Goal: Information Seeking & Learning: Learn about a topic

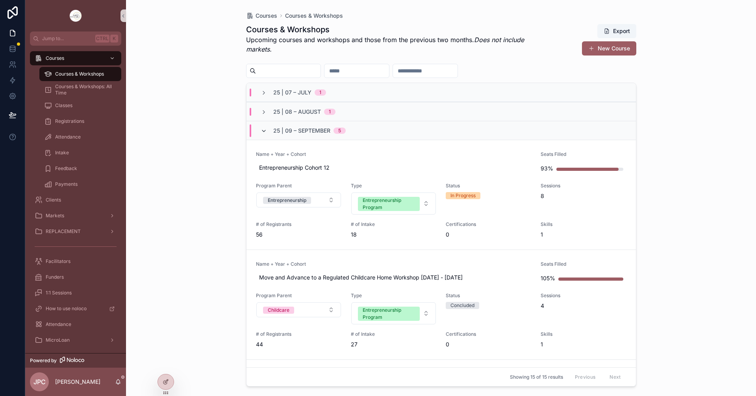
click at [262, 131] on icon "scrollable content" at bounding box center [264, 131] width 6 height 6
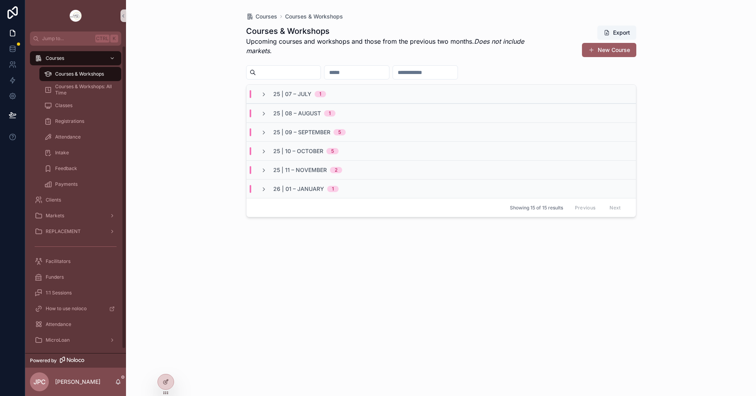
click at [273, 151] on span "25 | 10 – October" at bounding box center [298, 151] width 50 height 8
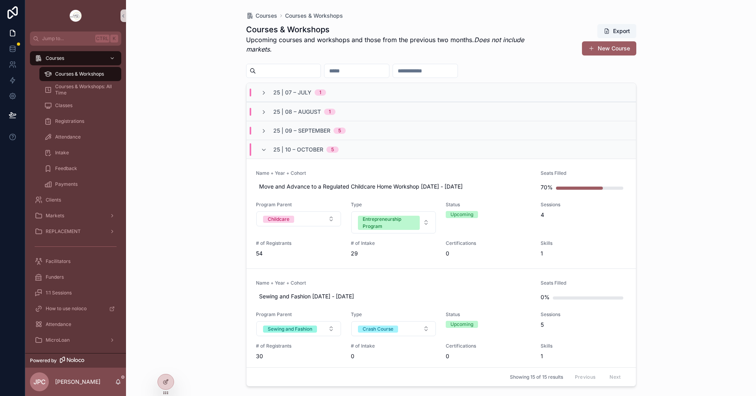
click at [273, 151] on span "25 | 10 – October" at bounding box center [298, 150] width 50 height 8
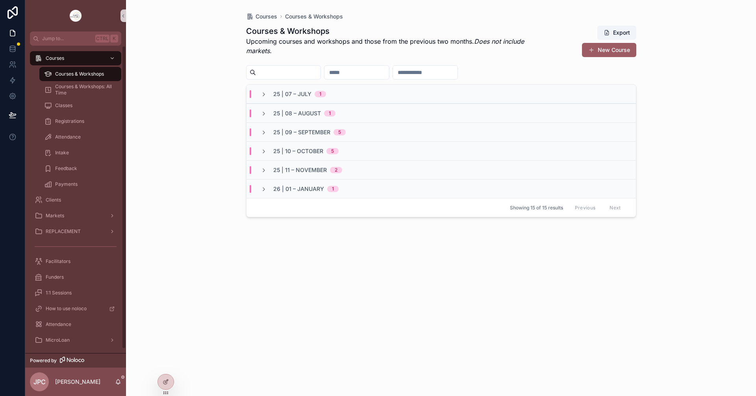
click at [225, 357] on div "Courses Courses & Workshops Courses & Workshops Upcoming courses and workshops …" at bounding box center [441, 198] width 630 height 396
click at [80, 75] on span "Courses & Workshops" at bounding box center [79, 74] width 49 height 6
click at [269, 154] on div "25 | 10 – [DATE]" at bounding box center [300, 151] width 78 height 8
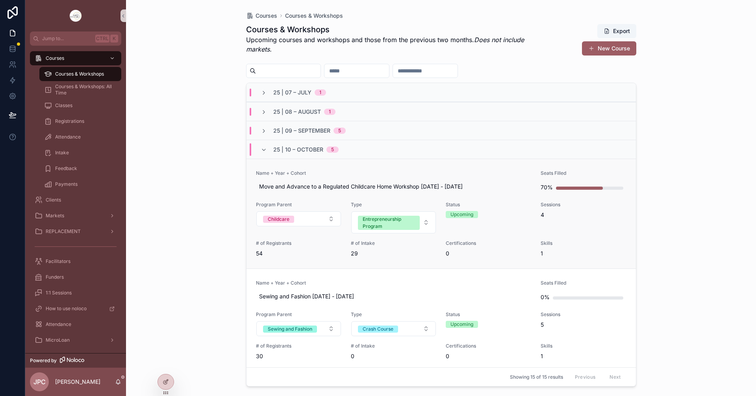
click at [377, 173] on span "Name + Year + Cohort" at bounding box center [394, 173] width 276 height 6
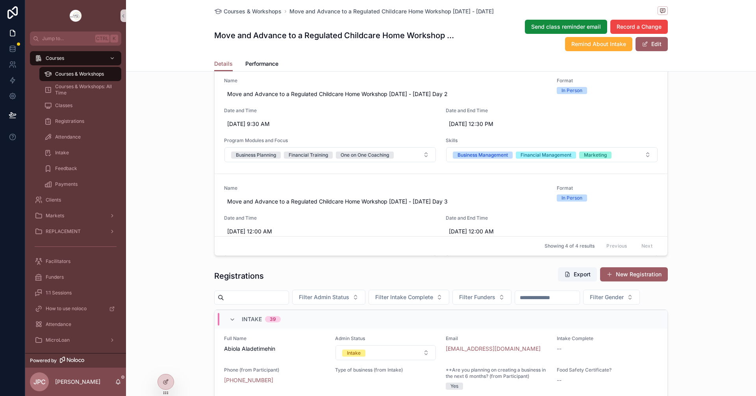
scroll to position [630, 0]
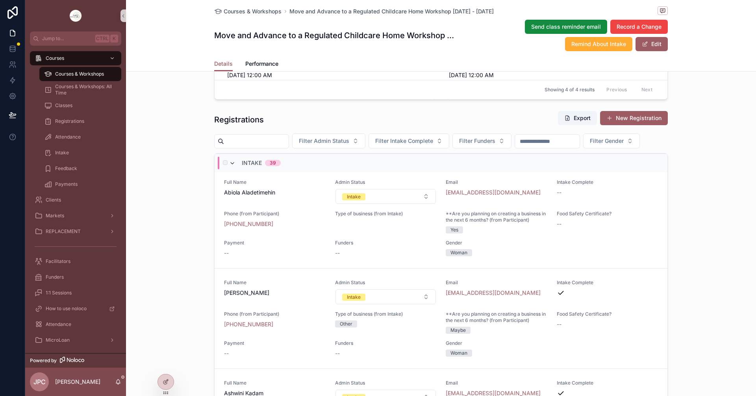
click at [230, 167] on icon "scrollable content" at bounding box center [232, 163] width 6 height 6
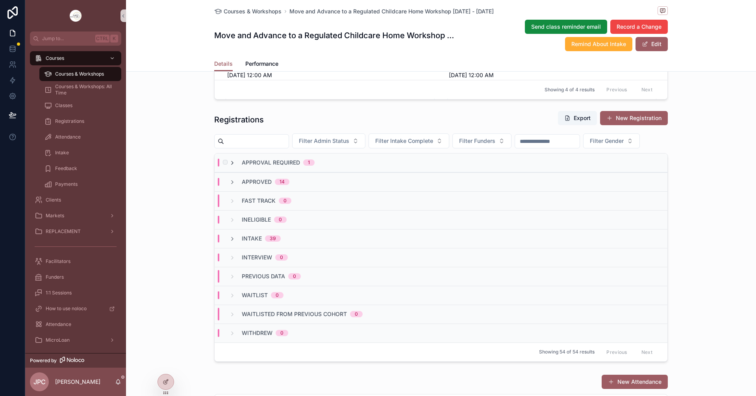
click at [230, 166] on icon "scrollable content" at bounding box center [232, 163] width 6 height 6
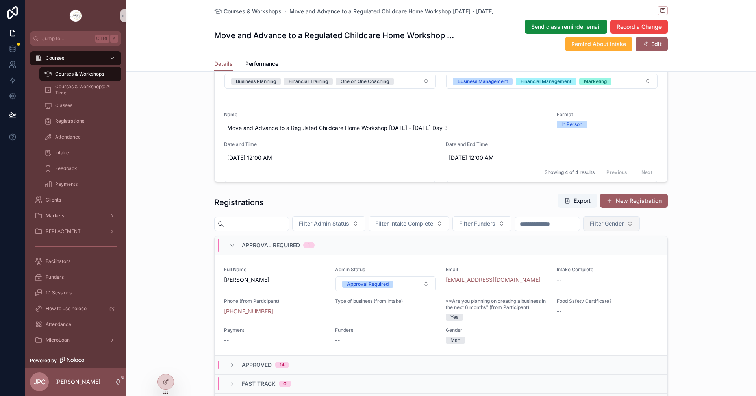
scroll to position [552, 0]
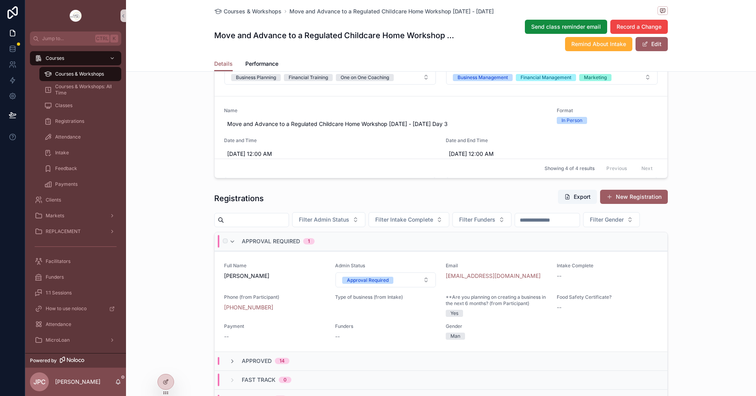
click at [230, 248] on div "Approval Required 1" at bounding box center [271, 241] width 85 height 13
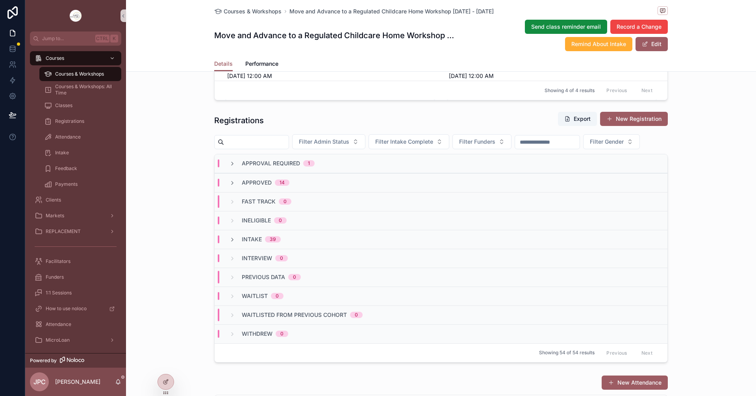
scroll to position [630, 0]
click at [232, 242] on icon "scrollable content" at bounding box center [232, 239] width 6 height 6
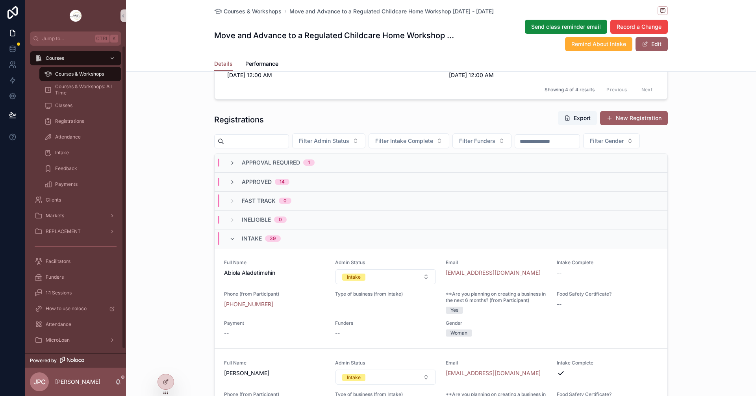
scroll to position [276, 0]
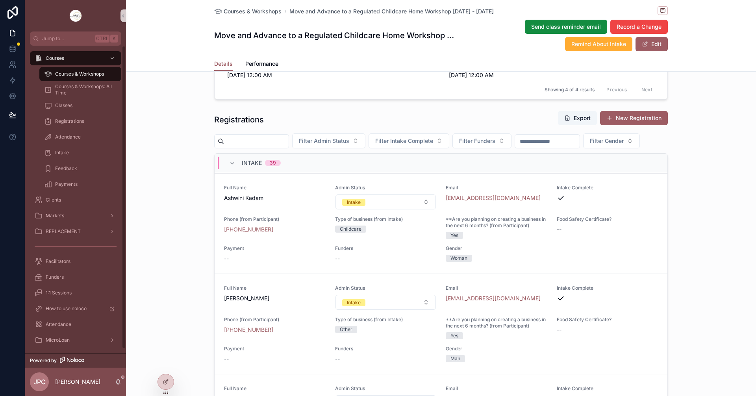
click at [103, 77] on div "Courses & Workshops" at bounding box center [80, 74] width 72 height 13
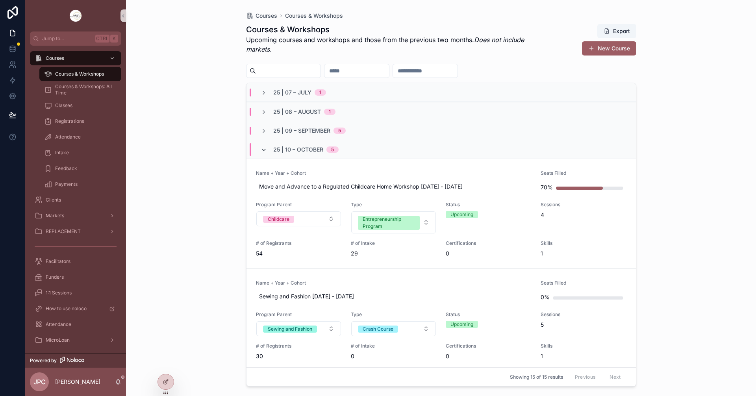
click at [266, 151] on icon "scrollable content" at bounding box center [264, 150] width 6 height 6
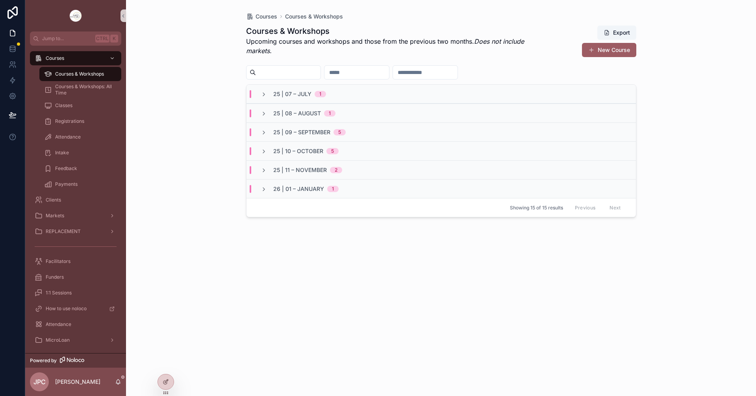
click at [264, 136] on div "25 | 09 – [DATE]" at bounding box center [442, 132] width 390 height 19
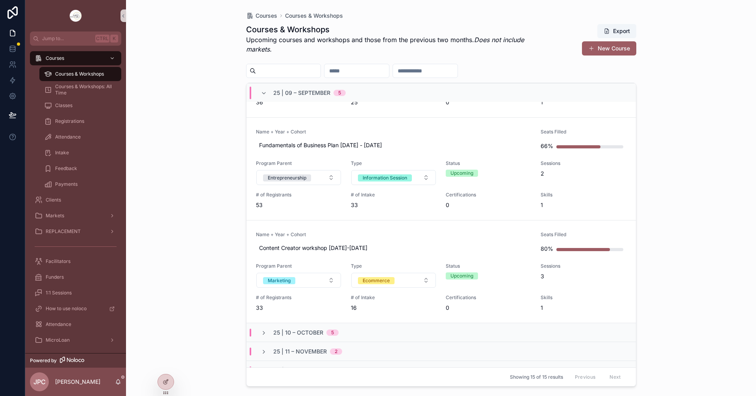
scroll to position [357, 0]
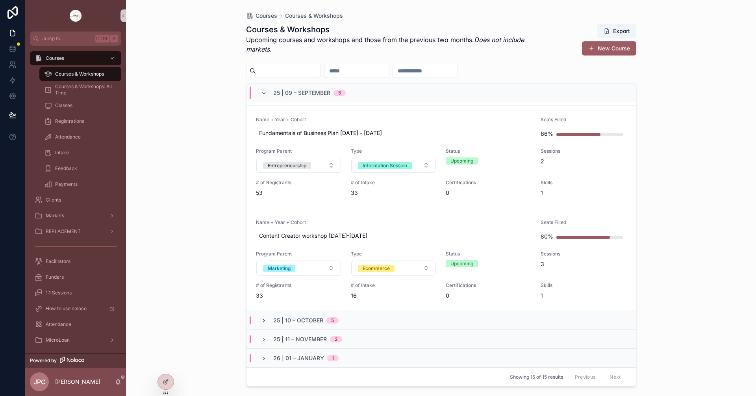
click at [266, 323] on icon "scrollable content" at bounding box center [264, 321] width 6 height 6
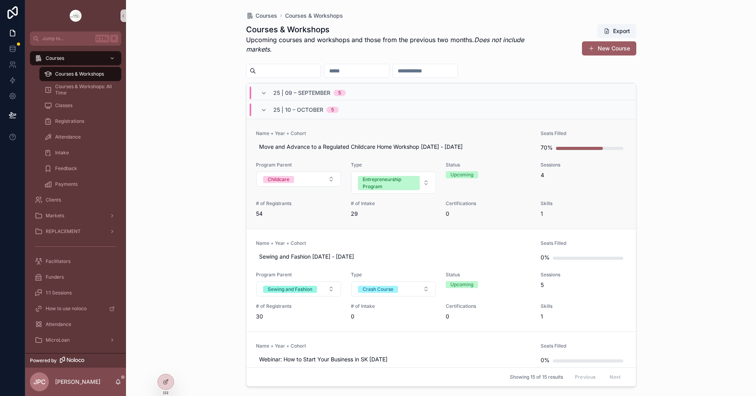
scroll to position [554, 0]
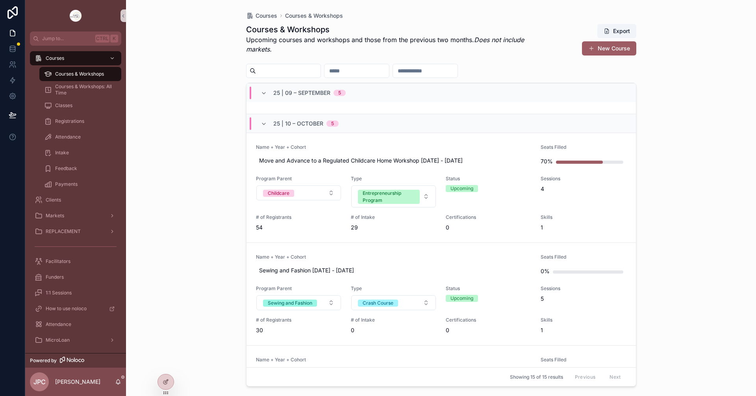
click at [267, 125] on div "25 | 10 – [DATE]" at bounding box center [300, 123] width 78 height 13
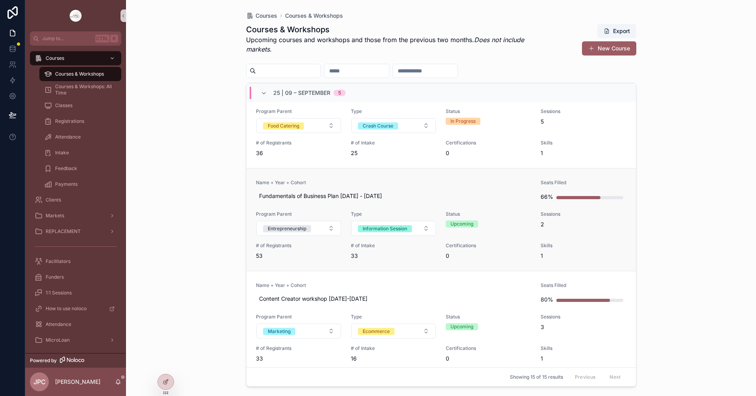
scroll to position [279, 0]
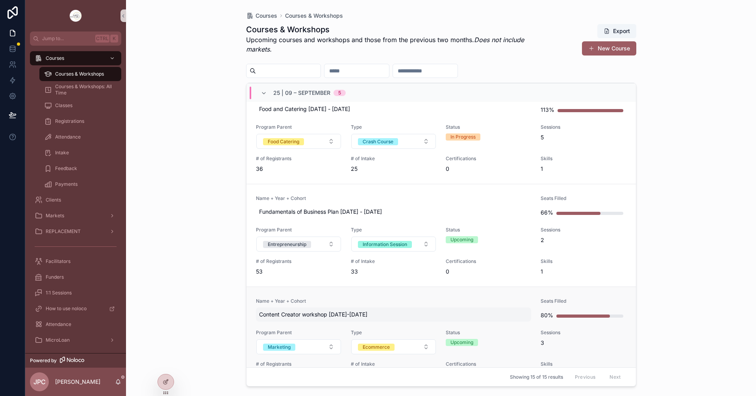
click at [425, 314] on span "Content Creator workshop [DATE]-[DATE]" at bounding box center [393, 315] width 269 height 8
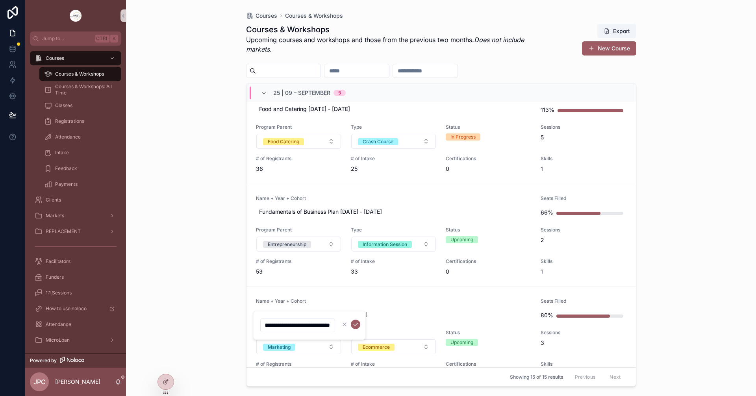
click at [441, 297] on link "Name + Year + Cohort Content Creator workshop [DATE]-[DATE] Seats Filled 80% Pr…" at bounding box center [442, 338] width 390 height 103
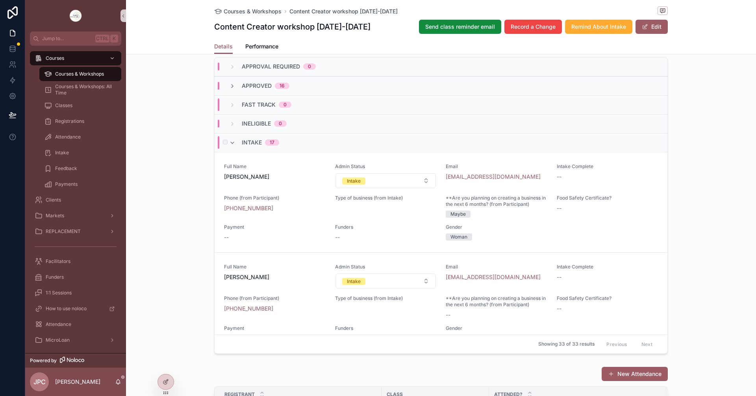
click at [230, 149] on div "Intake 17" at bounding box center [254, 142] width 50 height 13
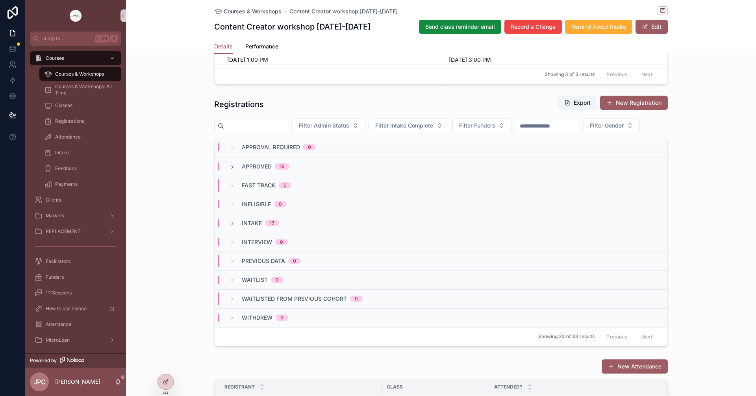
scroll to position [709, 0]
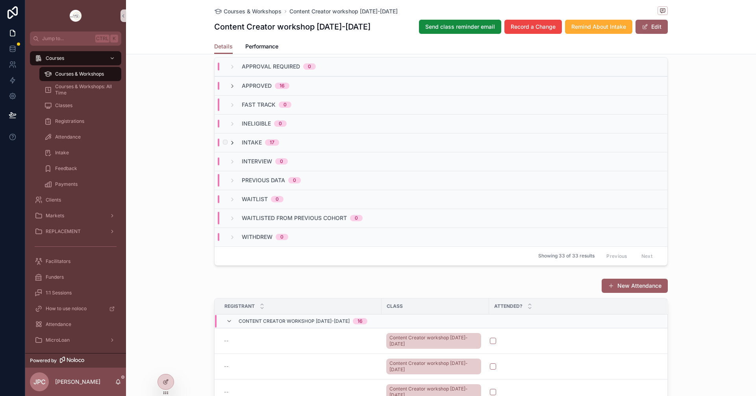
click at [231, 146] on icon "scrollable content" at bounding box center [232, 143] width 6 height 6
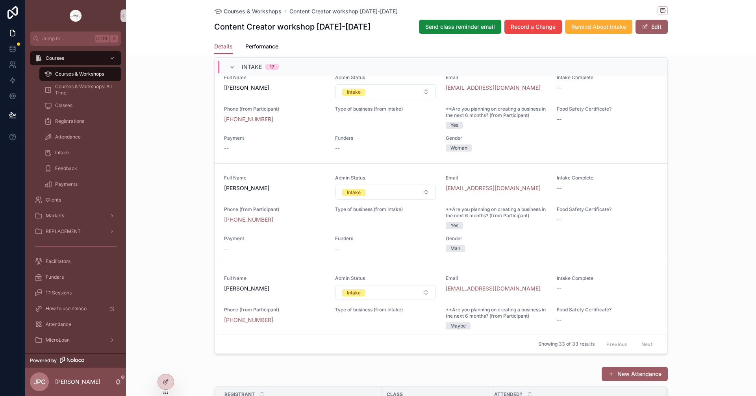
scroll to position [1261, 0]
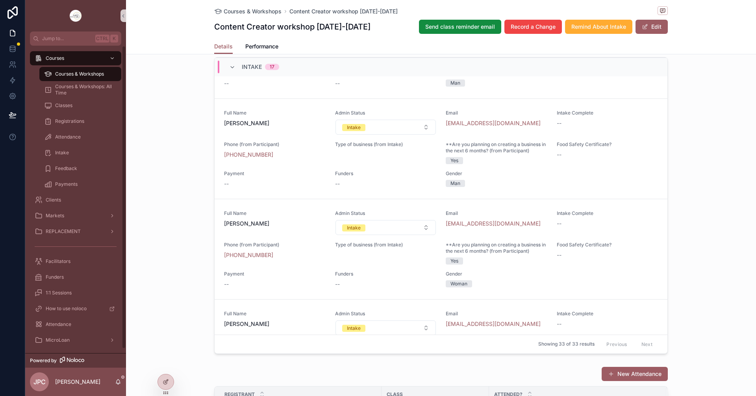
click at [87, 77] on span "Courses & Workshops" at bounding box center [79, 74] width 49 height 6
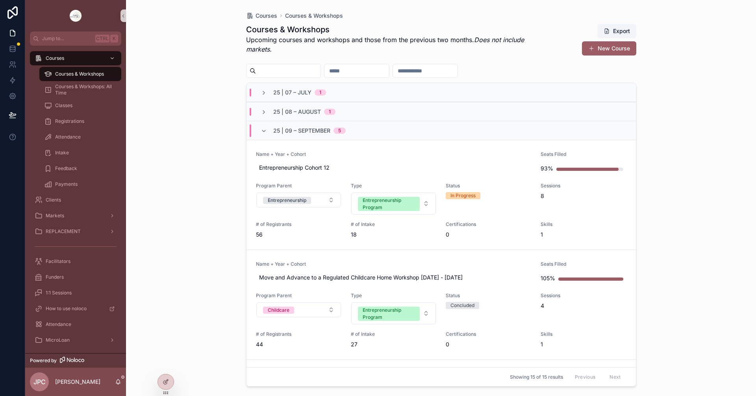
click at [275, 133] on span "25 | 09 – September" at bounding box center [301, 131] width 57 height 8
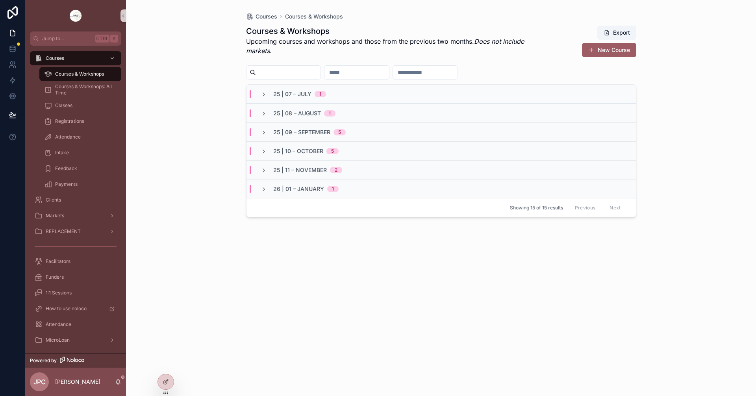
click at [266, 137] on div "25 | 09 – [DATE]" at bounding box center [442, 132] width 390 height 19
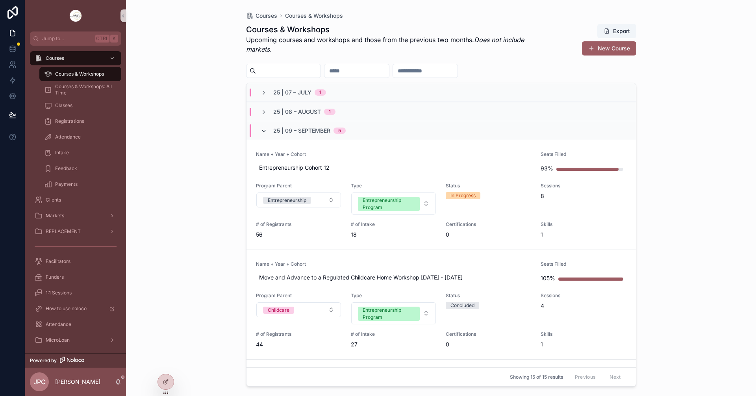
click at [265, 133] on icon "scrollable content" at bounding box center [264, 131] width 6 height 6
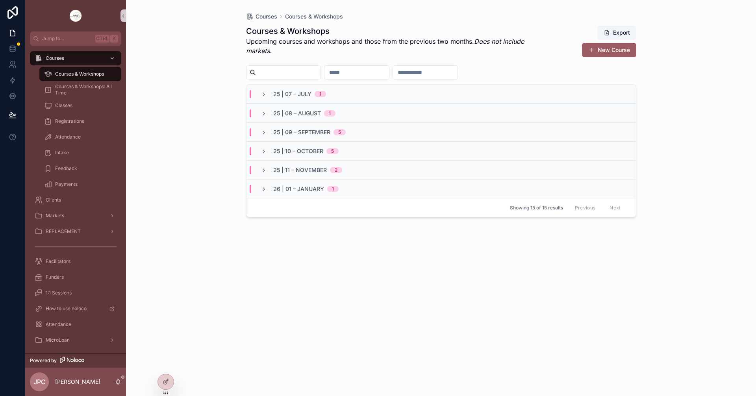
click at [264, 136] on div "25 | 09 – [DATE]" at bounding box center [303, 132] width 85 height 8
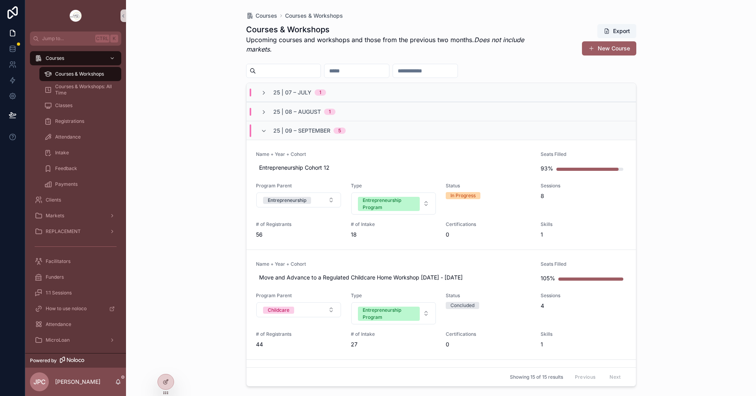
click at [260, 131] on div "25 | 09 – [DATE]" at bounding box center [303, 131] width 104 height 13
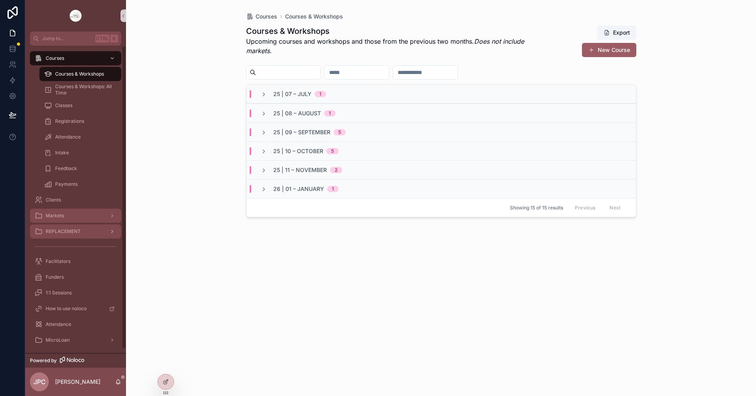
drag, startPoint x: 91, startPoint y: 217, endPoint x: 99, endPoint y: 199, distance: 20.3
click at [92, 217] on div "Markets" at bounding box center [76, 216] width 82 height 13
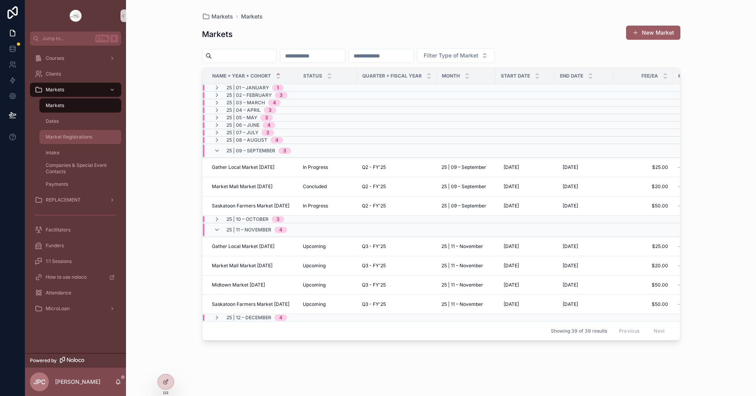
click at [83, 137] on span "Market Registrations" at bounding box center [69, 137] width 46 height 6
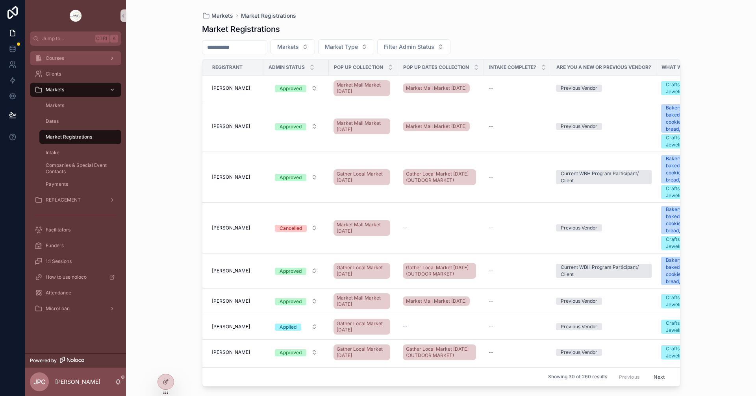
click at [85, 63] on div "Courses" at bounding box center [76, 58] width 82 height 13
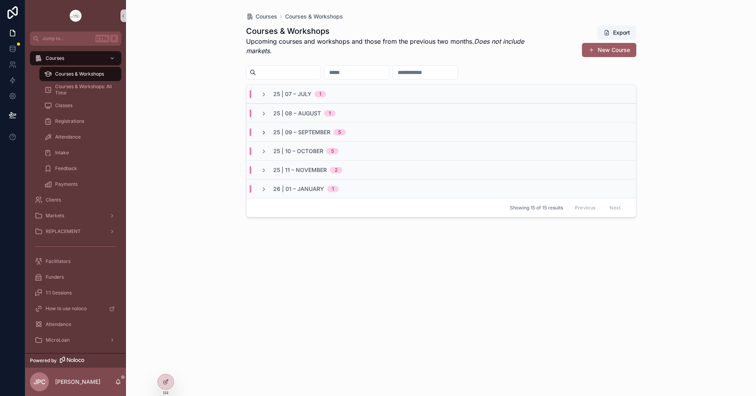
click at [261, 134] on icon "scrollable content" at bounding box center [264, 133] width 6 height 6
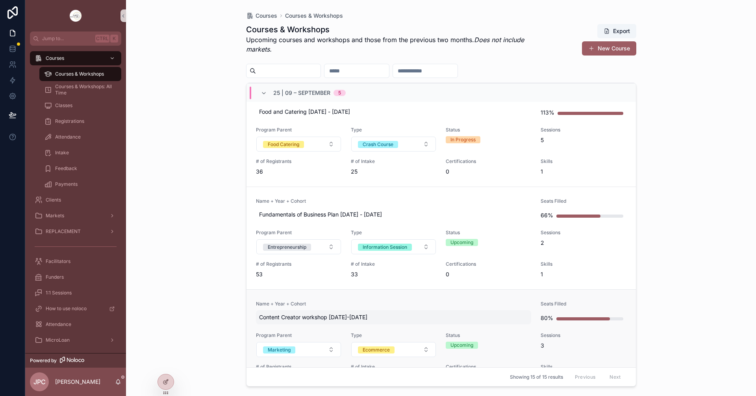
scroll to position [315, 0]
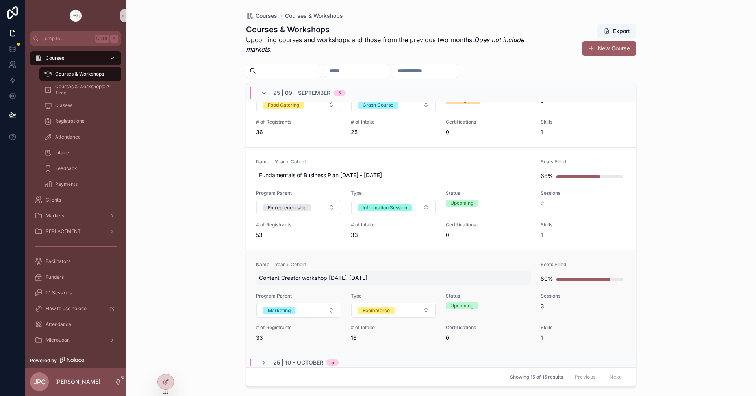
click at [349, 260] on link "Name + Year + Cohort Content Creator workshop [DATE]-[DATE] Seats Filled 80% Pr…" at bounding box center [442, 301] width 390 height 103
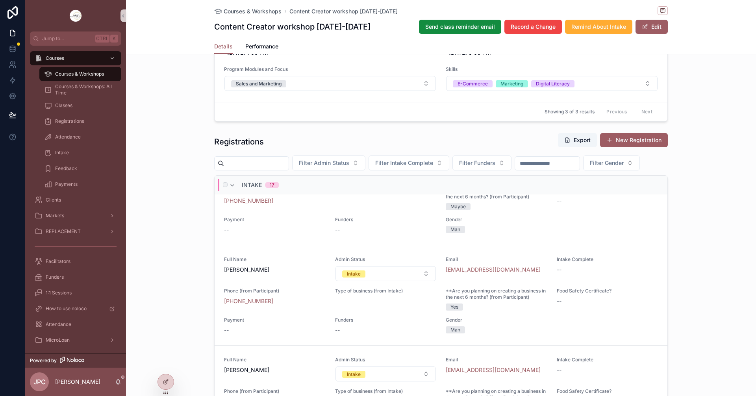
scroll to position [951, 0]
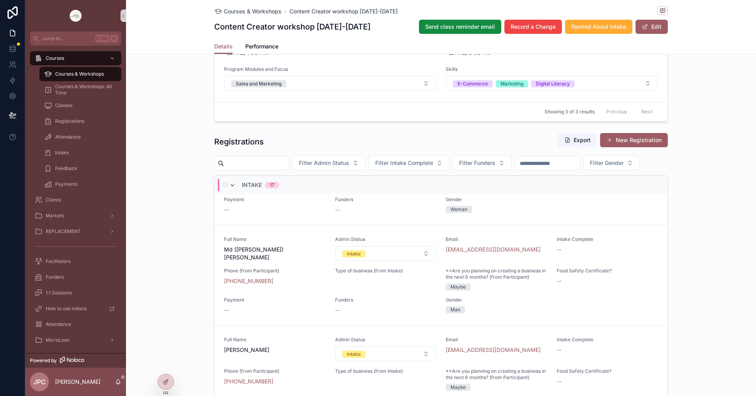
click at [230, 189] on icon "scrollable content" at bounding box center [232, 185] width 6 height 6
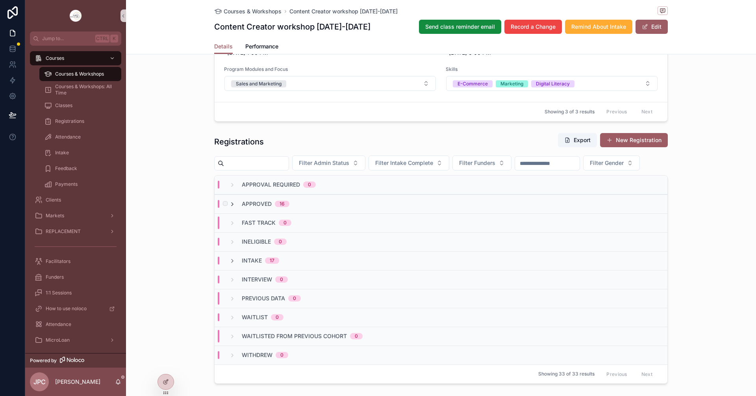
click at [230, 208] on icon "scrollable content" at bounding box center [232, 204] width 6 height 6
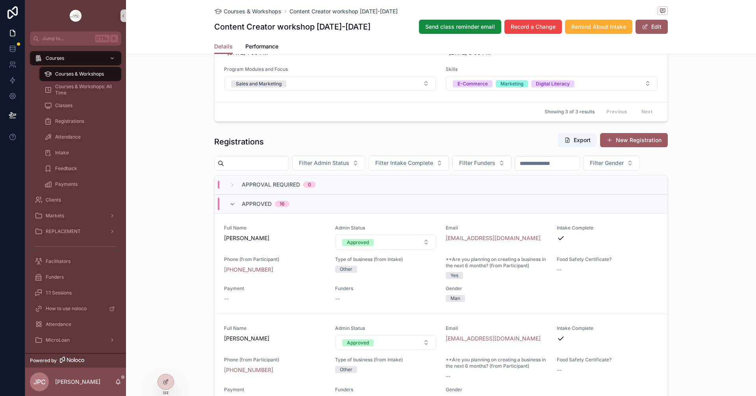
scroll to position [79, 0]
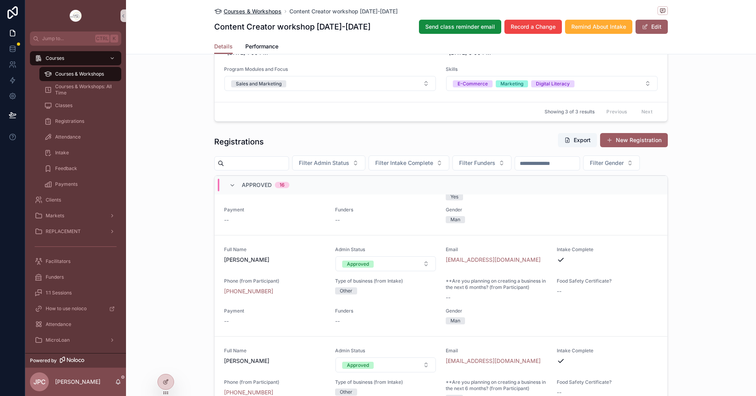
click at [234, 13] on span "Courses & Workshops" at bounding box center [253, 11] width 58 height 8
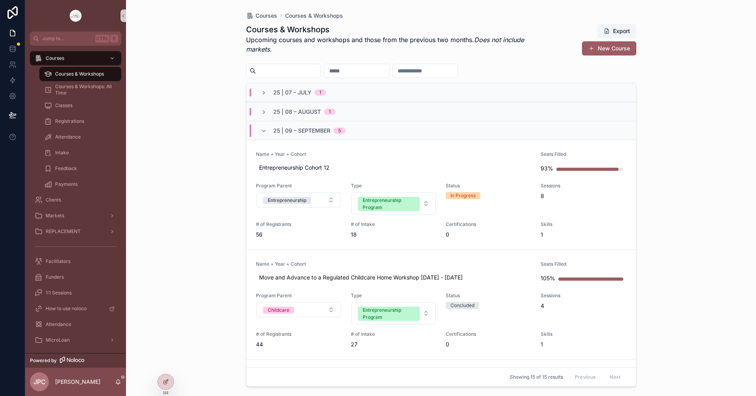
click at [269, 133] on div "25 | 09 – [DATE]" at bounding box center [303, 131] width 85 height 13
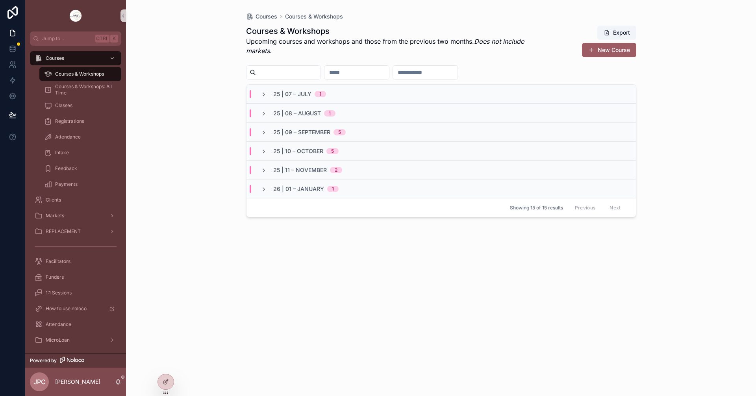
click at [269, 133] on div "25 | 09 – [DATE]" at bounding box center [303, 132] width 85 height 8
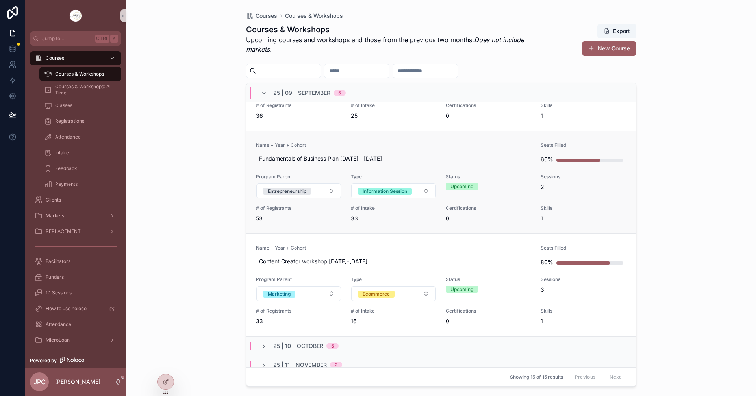
scroll to position [318, 0]
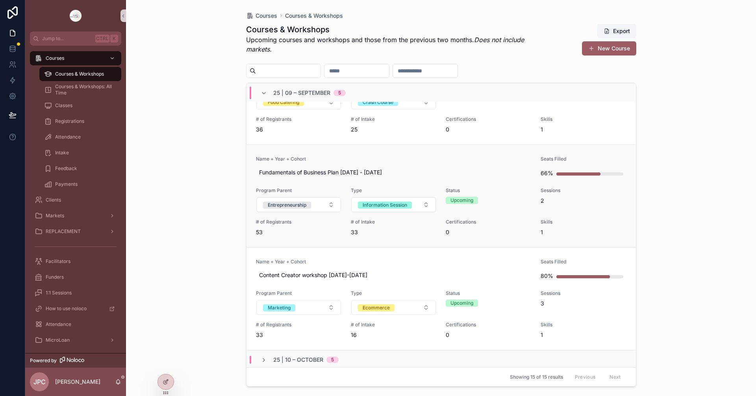
click at [508, 158] on span "Name + Year + Cohort" at bounding box center [394, 159] width 276 height 6
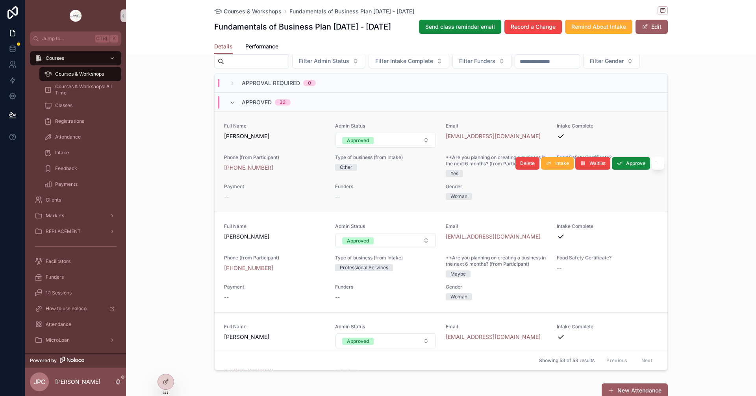
scroll to position [630, 0]
click at [229, 108] on div "Approved 33" at bounding box center [259, 102] width 61 height 13
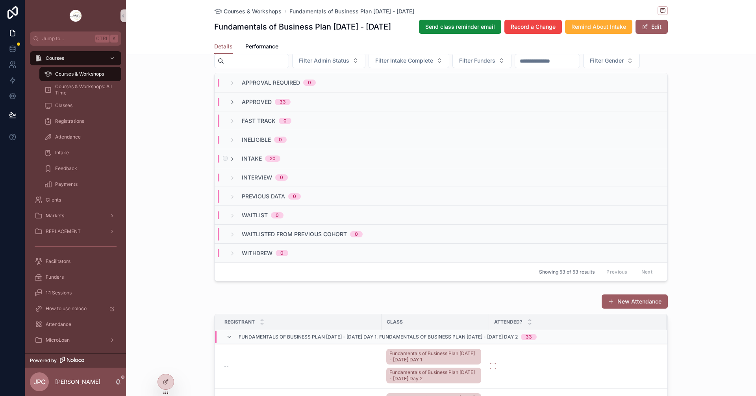
click at [230, 168] on div "Intake 20" at bounding box center [441, 158] width 453 height 19
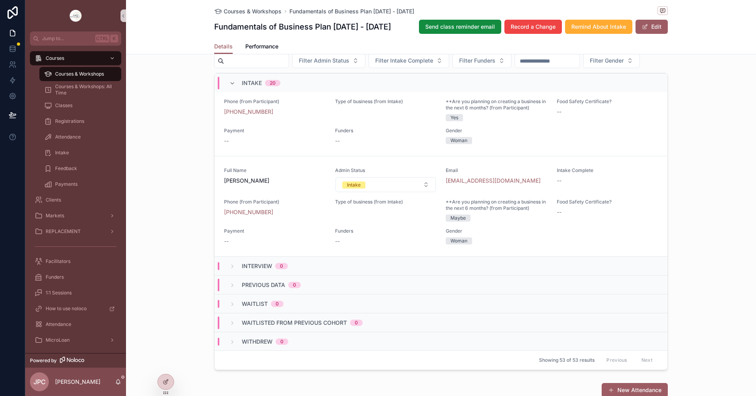
scroll to position [392, 0]
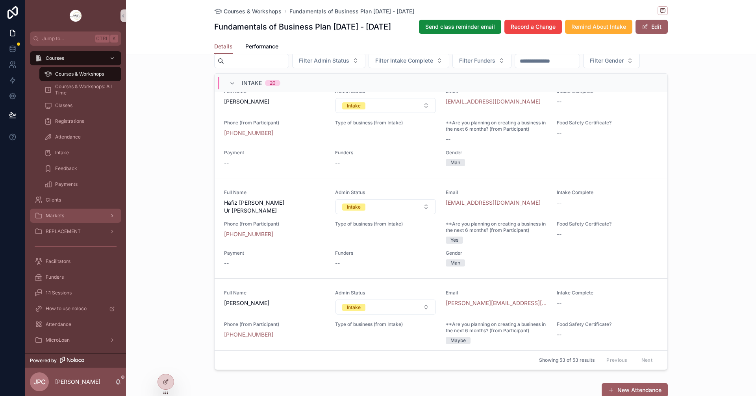
click at [84, 217] on div "Markets" at bounding box center [76, 216] width 82 height 13
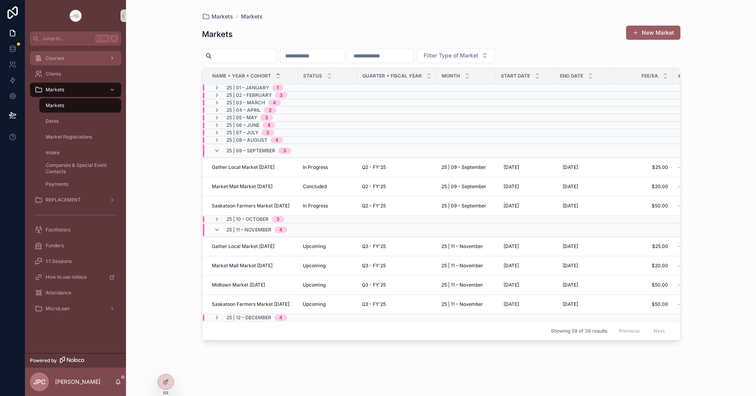
click at [80, 58] on div "Courses" at bounding box center [76, 58] width 82 height 13
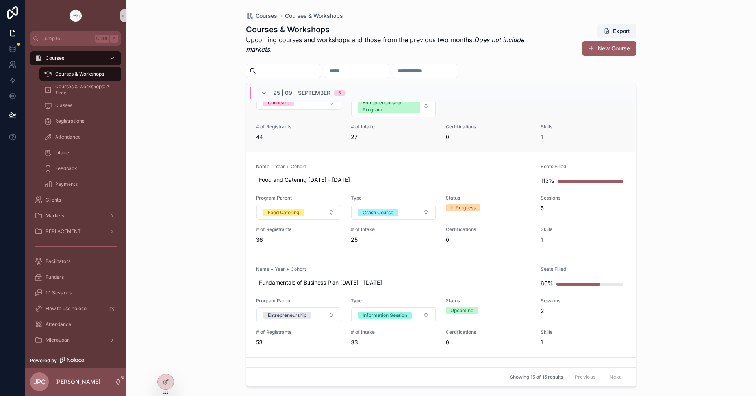
scroll to position [200, 0]
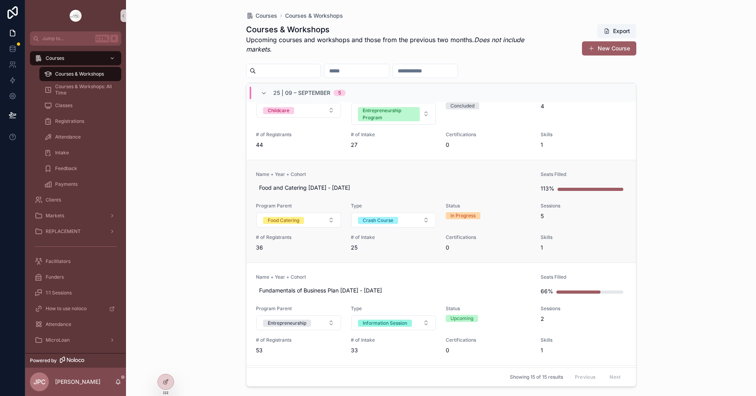
click at [430, 168] on link "Name + Year + Cohort Food and Catering [DATE] - [DATE] Seats Filled 113% Progra…" at bounding box center [442, 211] width 390 height 103
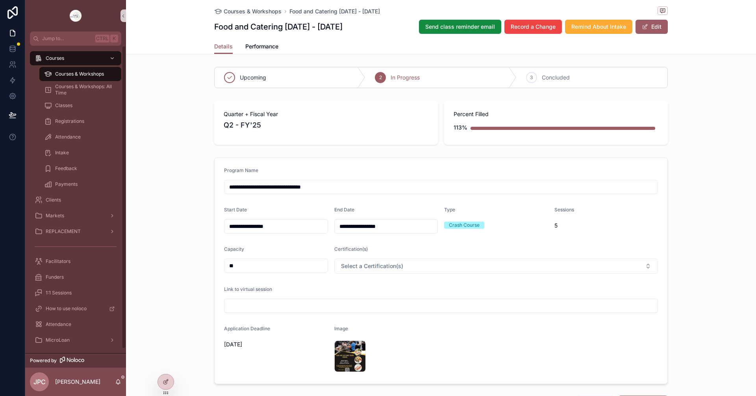
click at [83, 75] on span "Courses & Workshops" at bounding box center [79, 74] width 49 height 6
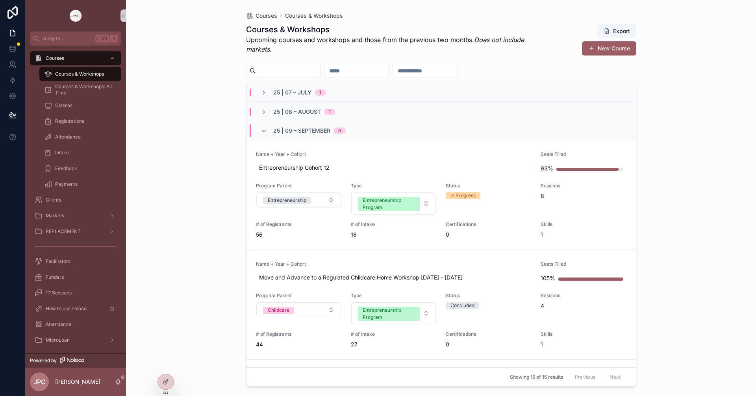
click at [260, 134] on div "25 | 09 – [DATE]" at bounding box center [303, 131] width 104 height 13
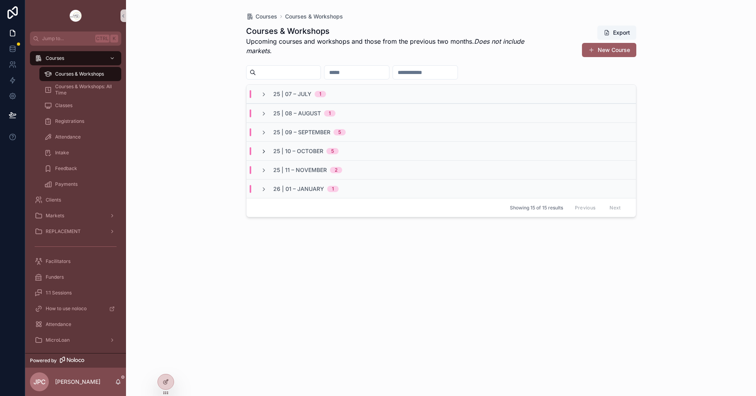
click at [261, 153] on icon "scrollable content" at bounding box center [264, 152] width 6 height 6
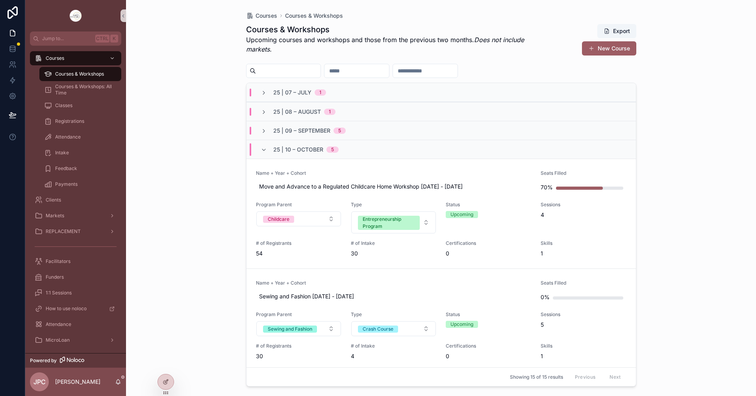
click at [263, 154] on div "25 | 10 – [DATE]" at bounding box center [300, 149] width 78 height 13
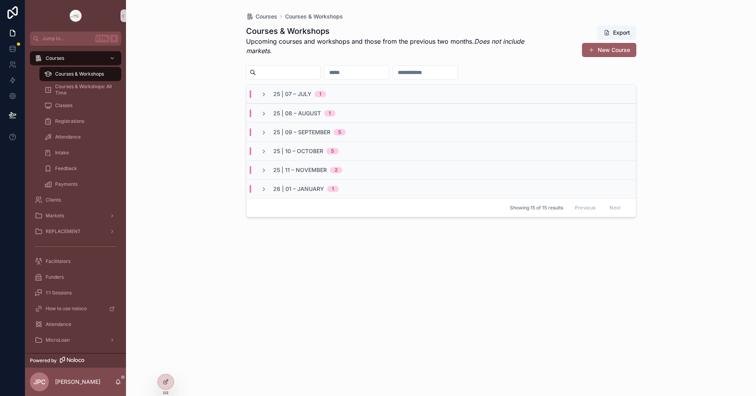
click at [267, 170] on div "25 | 11 – [DATE]" at bounding box center [302, 170] width 82 height 8
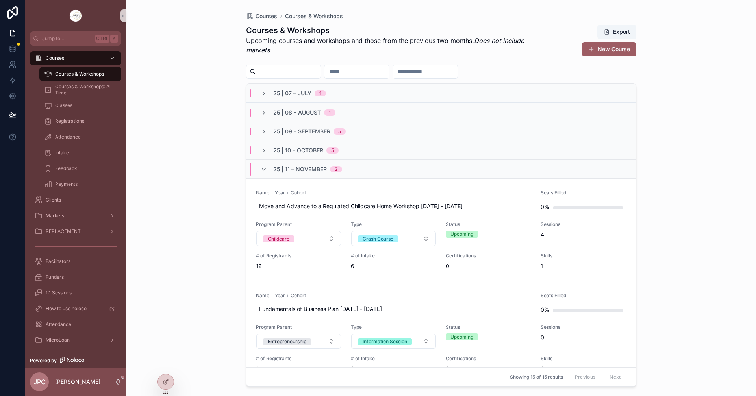
click at [264, 168] on icon "scrollable content" at bounding box center [264, 170] width 6 height 6
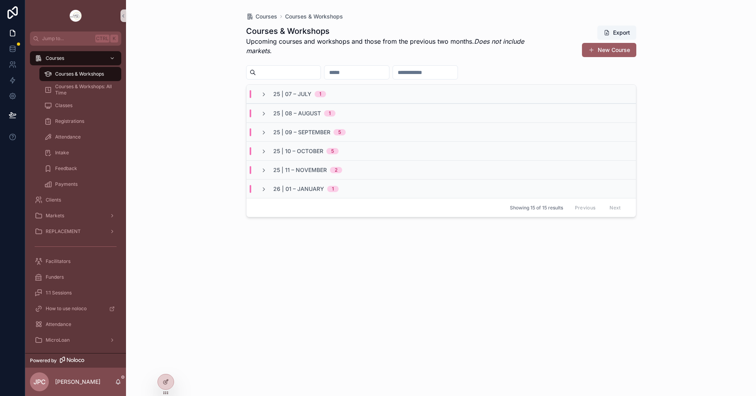
click at [266, 138] on div "25 | 09 – [DATE]" at bounding box center [442, 132] width 390 height 19
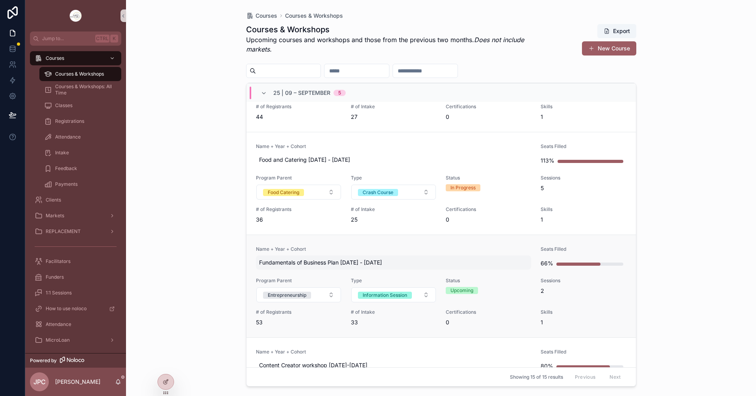
scroll to position [315, 0]
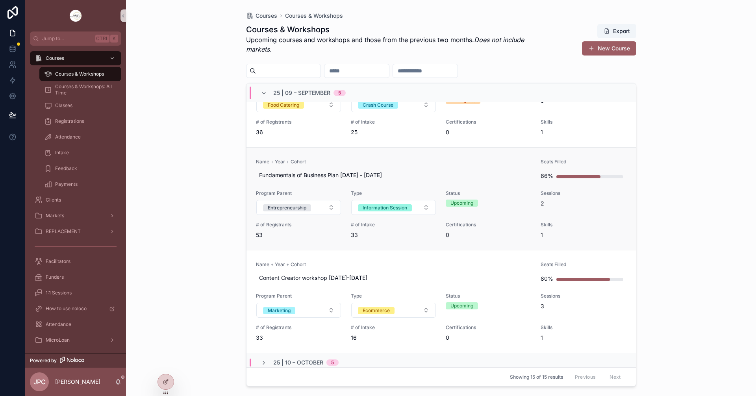
click at [349, 162] on span "Name + Year + Cohort" at bounding box center [394, 162] width 276 height 6
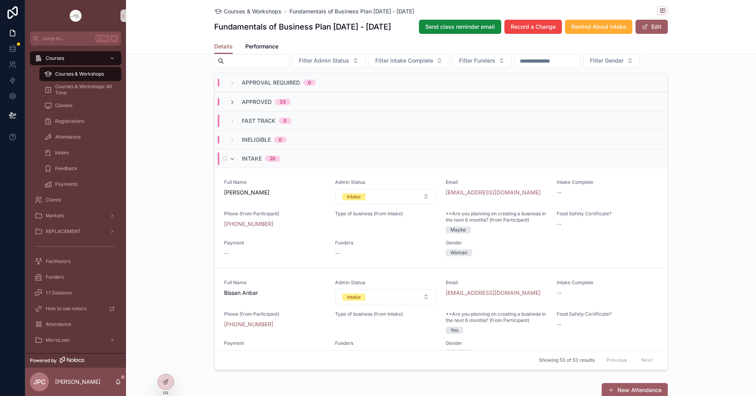
click at [234, 165] on div "Intake 20" at bounding box center [254, 158] width 51 height 13
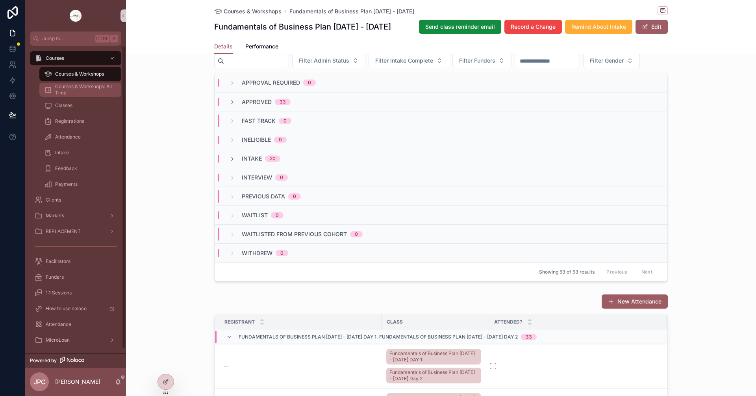
drag, startPoint x: 88, startPoint y: 72, endPoint x: 93, endPoint y: 86, distance: 14.1
click at [87, 72] on span "Courses & Workshops" at bounding box center [79, 74] width 49 height 6
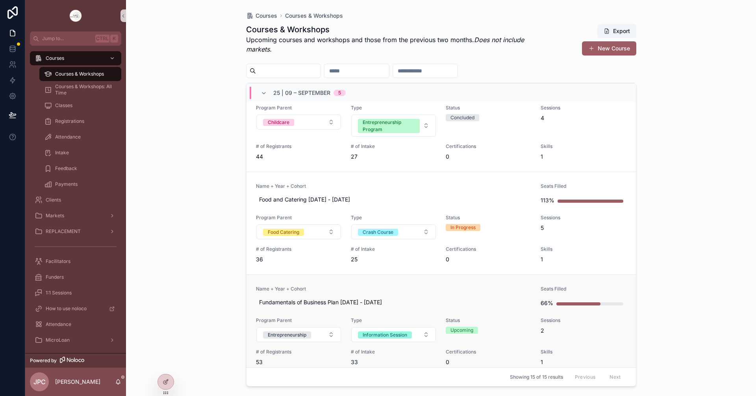
scroll to position [236, 0]
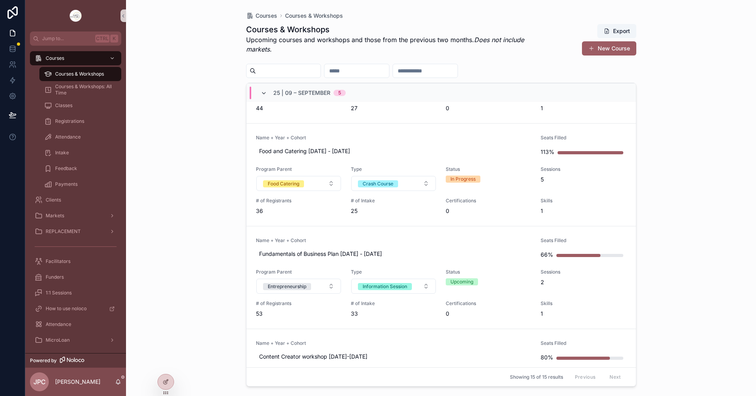
click at [264, 94] on icon "scrollable content" at bounding box center [264, 93] width 6 height 6
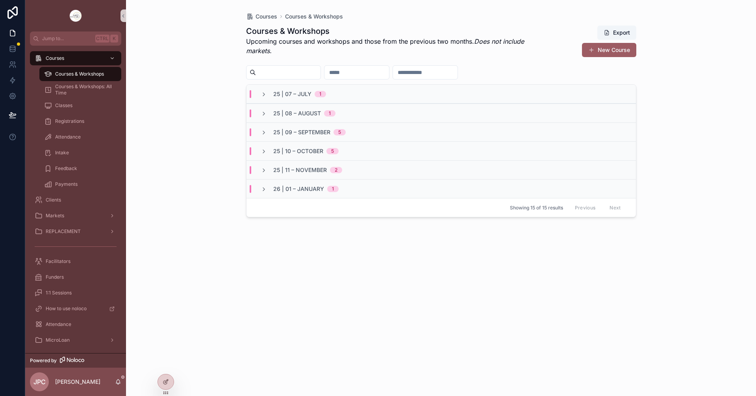
scroll to position [0, 0]
click at [264, 149] on icon "scrollable content" at bounding box center [264, 152] width 6 height 6
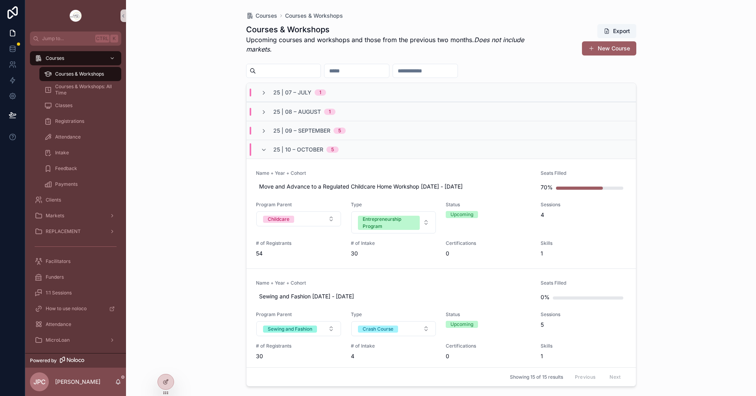
drag, startPoint x: 387, startPoint y: 173, endPoint x: 357, endPoint y: 175, distance: 30.0
click at [357, 175] on span "Name + Year + Cohort" at bounding box center [394, 173] width 276 height 6
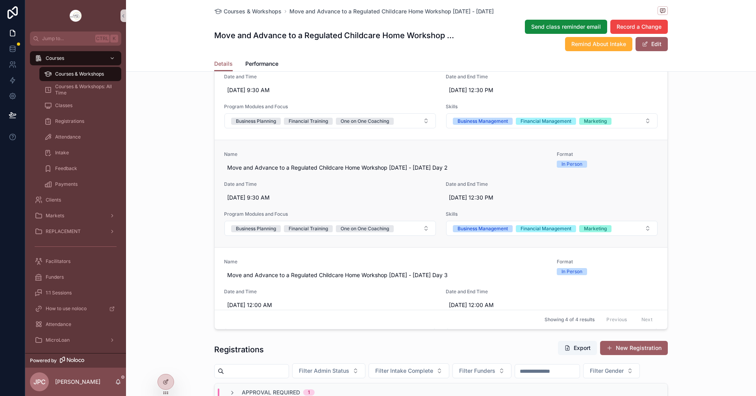
scroll to position [394, 0]
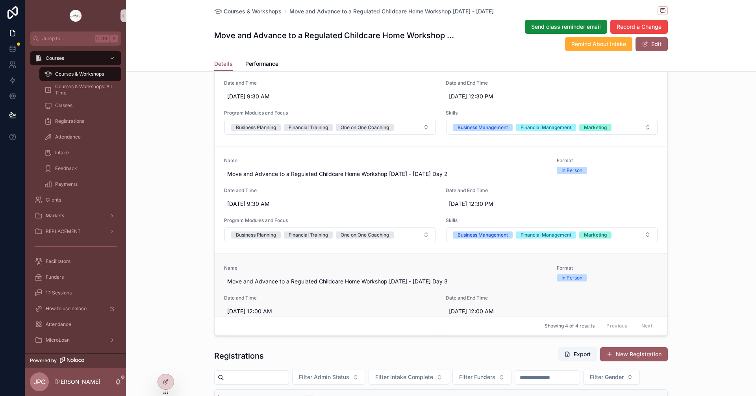
click at [364, 261] on link "Name Move and Advance to a Regulated Childcare Home Workshop [DATE] - [DATE] Da…" at bounding box center [441, 308] width 453 height 108
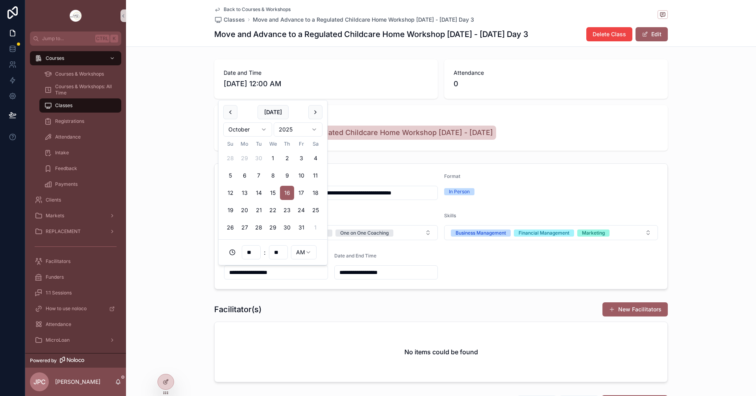
drag, startPoint x: 271, startPoint y: 275, endPoint x: 261, endPoint y: 275, distance: 9.9
click at [261, 275] on input "**********" at bounding box center [276, 272] width 103 height 11
click at [258, 273] on input "**********" at bounding box center [276, 272] width 103 height 11
click at [261, 273] on input "**********" at bounding box center [276, 272] width 103 height 11
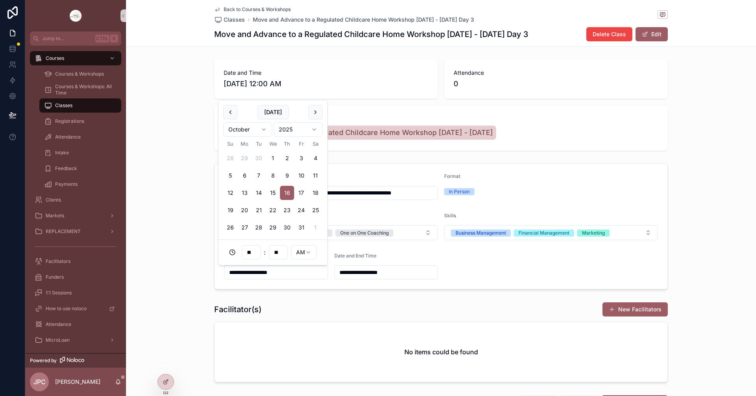
drag, startPoint x: 271, startPoint y: 272, endPoint x: 257, endPoint y: 273, distance: 13.8
click at [257, 273] on input "**********" at bounding box center [276, 272] width 103 height 11
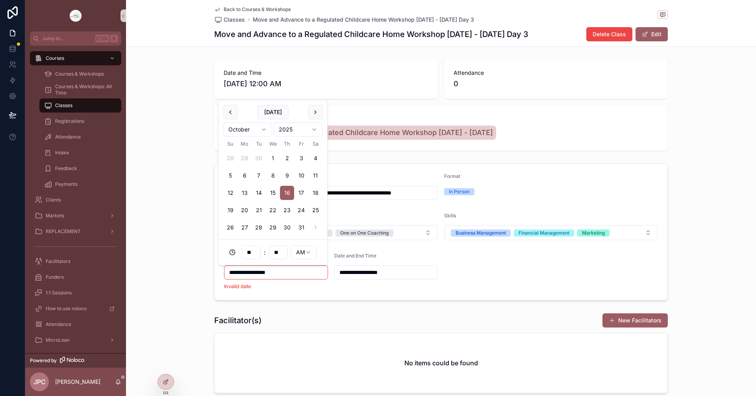
click at [297, 278] on div "**********" at bounding box center [276, 273] width 104 height 14
click at [299, 294] on form "**********" at bounding box center [441, 232] width 453 height 136
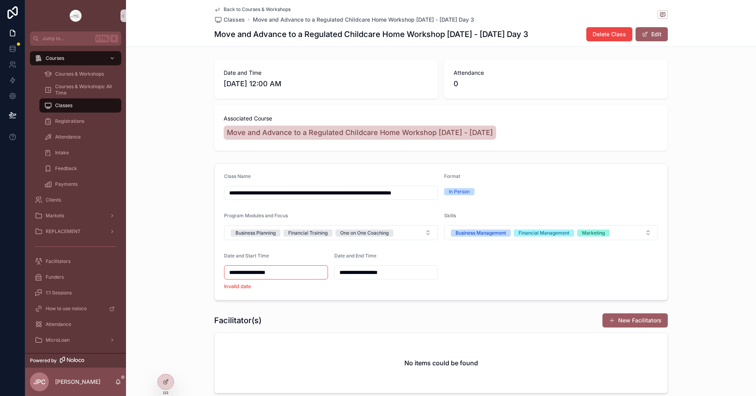
click at [300, 274] on input "**********" at bounding box center [276, 272] width 103 height 11
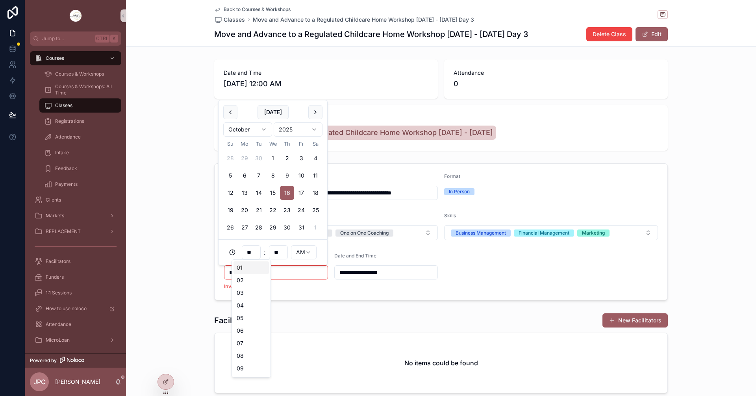
click at [255, 254] on input "**" at bounding box center [251, 252] width 18 height 11
drag, startPoint x: 244, startPoint y: 329, endPoint x: 281, endPoint y: 273, distance: 67.1
click at [244, 329] on div "09" at bounding box center [251, 331] width 35 height 13
type input "**********"
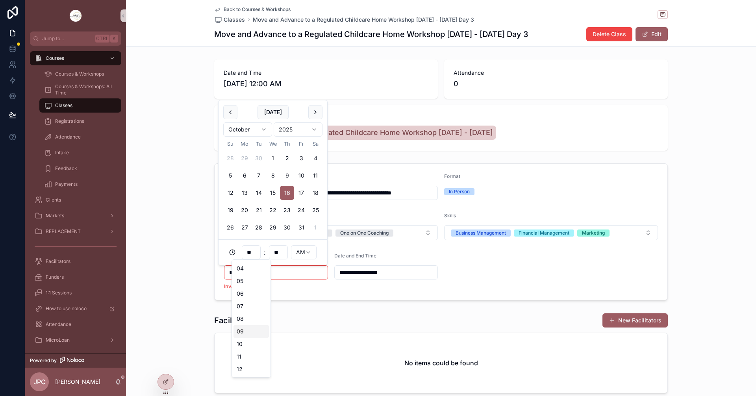
type input "**"
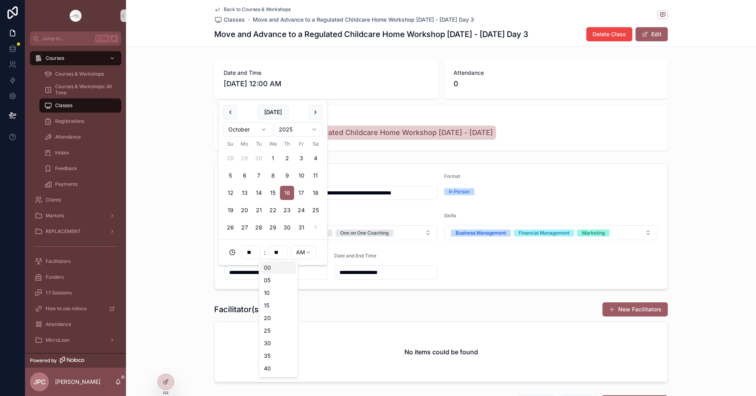
click at [284, 249] on input "**" at bounding box center [278, 252] width 18 height 11
click at [274, 340] on div "30" at bounding box center [278, 343] width 35 height 13
type input "**********"
type input "**"
click at [338, 291] on div "**********" at bounding box center [441, 226] width 630 height 132
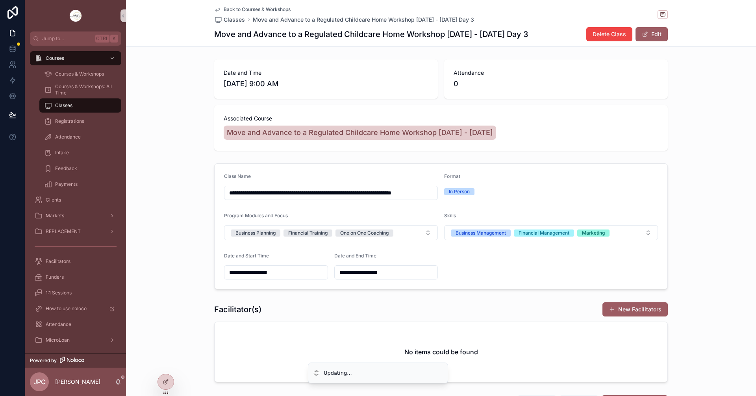
click at [382, 275] on input "**********" at bounding box center [386, 272] width 103 height 11
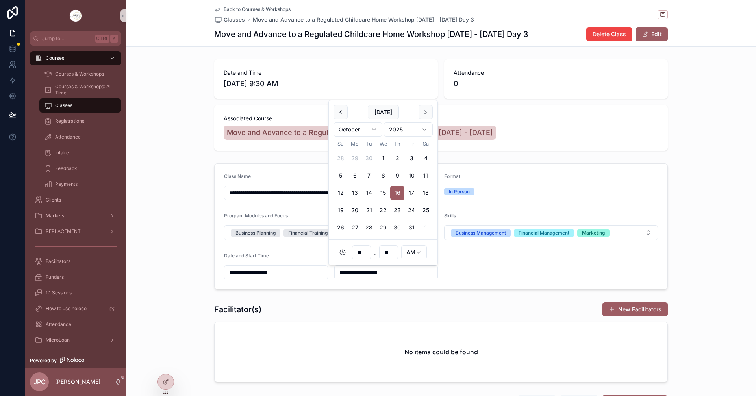
click at [421, 254] on html "**********" at bounding box center [378, 198] width 756 height 396
click at [393, 254] on input "**" at bounding box center [389, 252] width 18 height 11
click at [377, 342] on div "30" at bounding box center [388, 343] width 35 height 13
type input "**********"
type input "**"
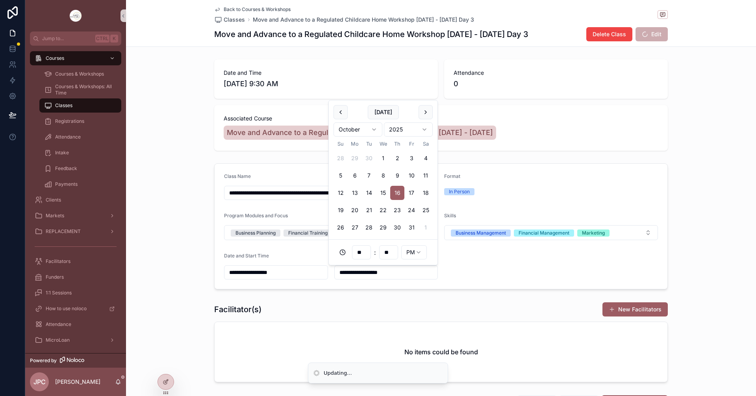
click at [457, 275] on form "**********" at bounding box center [441, 226] width 453 height 125
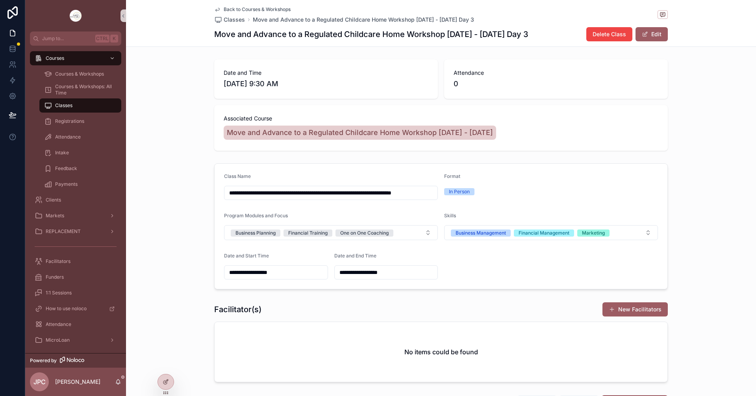
click at [255, 8] on span "Back to Courses & Workshops" at bounding box center [257, 9] width 67 height 6
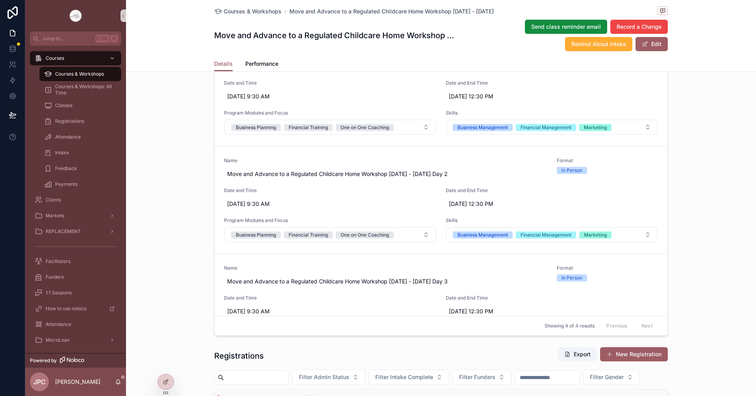
scroll to position [512, 0]
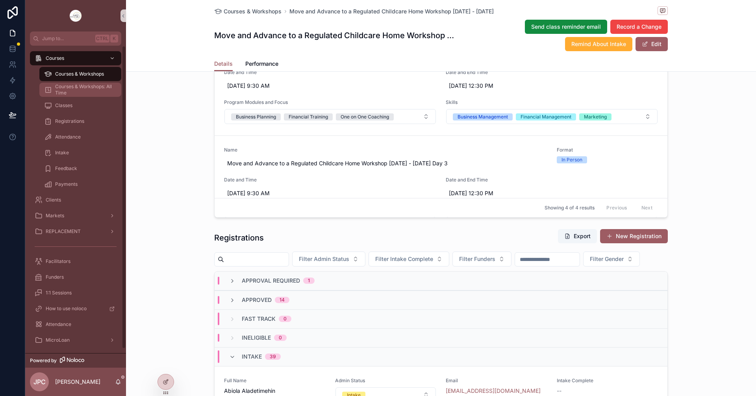
click at [78, 72] on span "Courses & Workshops" at bounding box center [79, 74] width 49 height 6
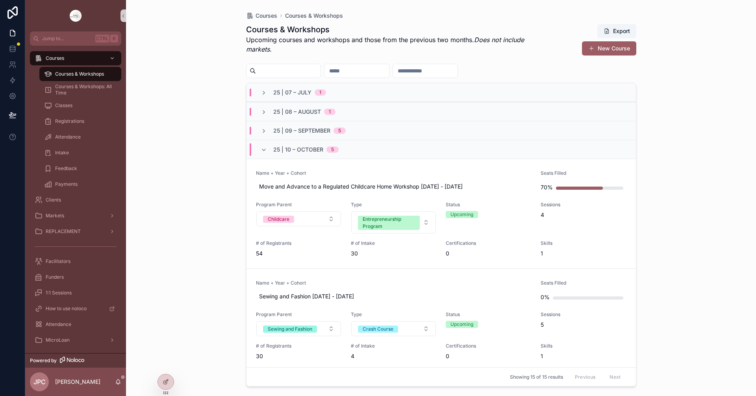
click at [267, 131] on div "25 | 09 – [DATE]" at bounding box center [303, 131] width 85 height 8
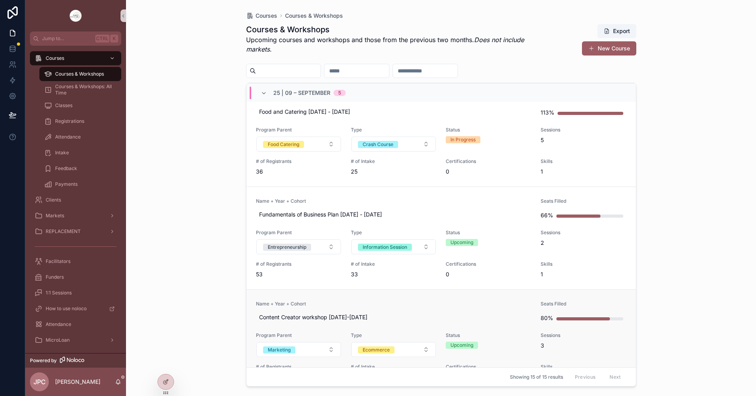
scroll to position [315, 0]
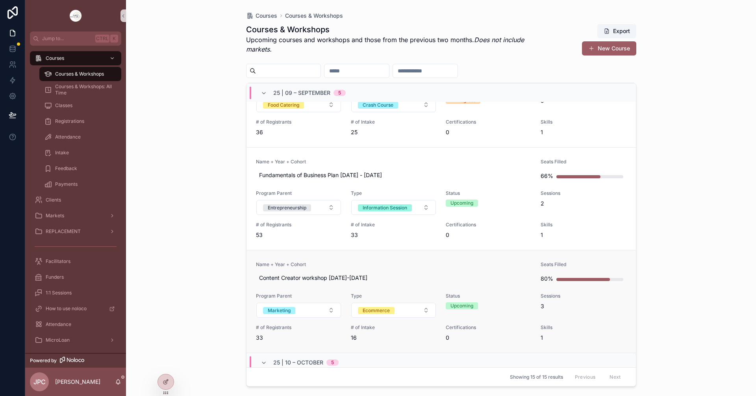
click at [452, 262] on span "Name + Year + Cohort" at bounding box center [394, 265] width 276 height 6
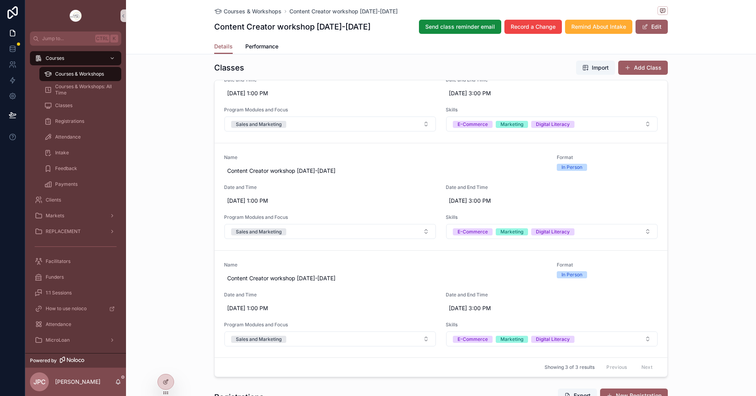
scroll to position [355, 0]
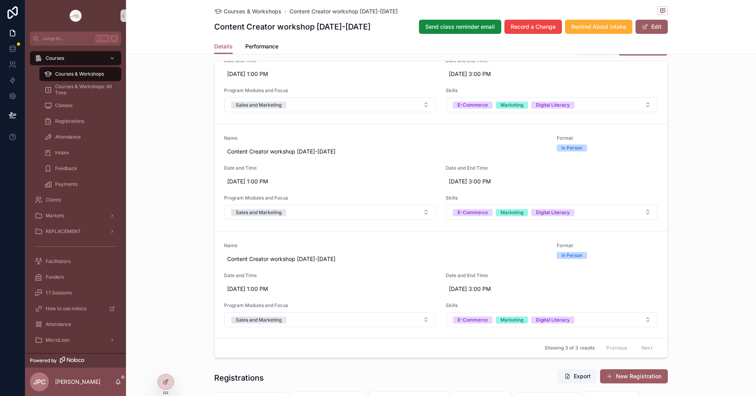
click at [84, 72] on span "Courses & Workshops" at bounding box center [79, 74] width 49 height 6
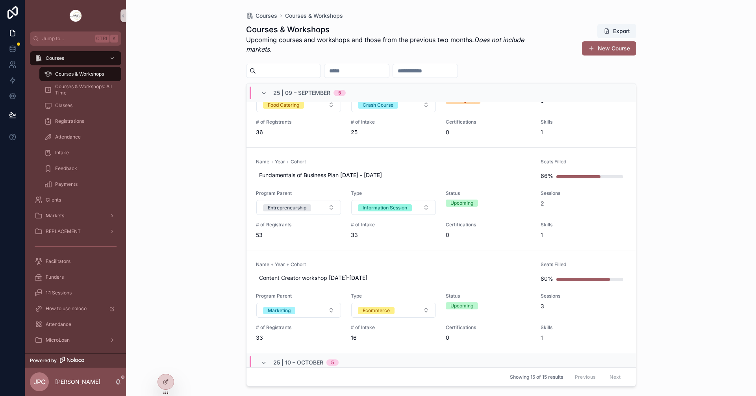
scroll to position [118, 0]
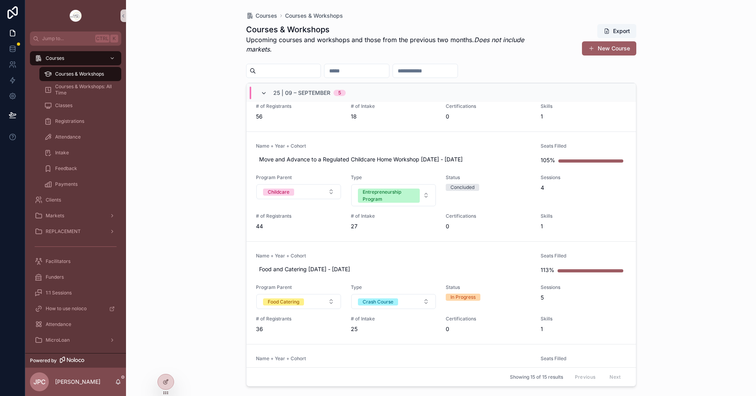
click at [262, 93] on icon "scrollable content" at bounding box center [264, 93] width 6 height 6
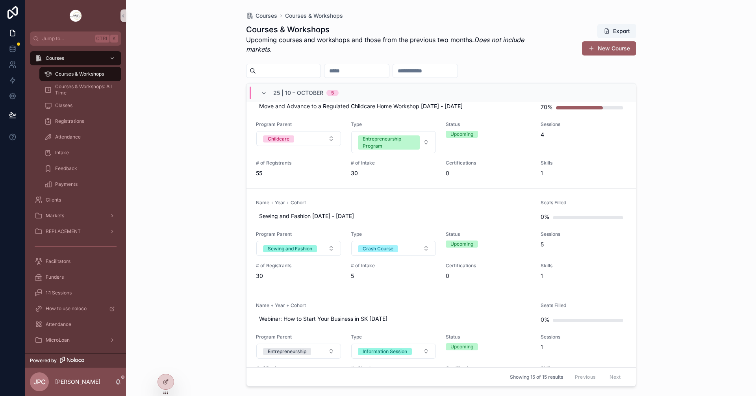
click at [398, 93] on div "25 | 10 – [DATE]" at bounding box center [442, 92] width 390 height 19
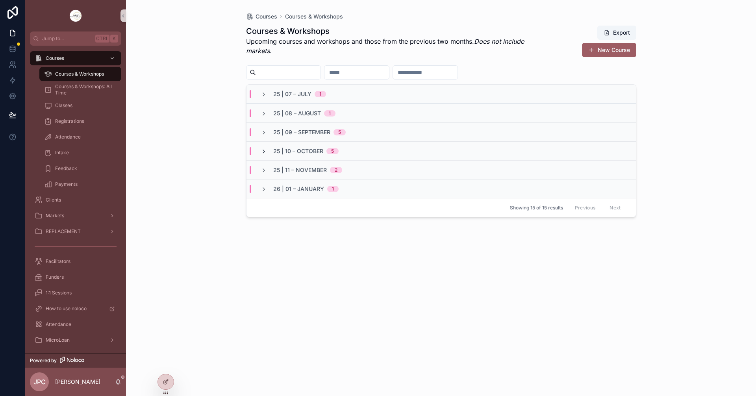
click at [262, 151] on icon "scrollable content" at bounding box center [264, 152] width 6 height 6
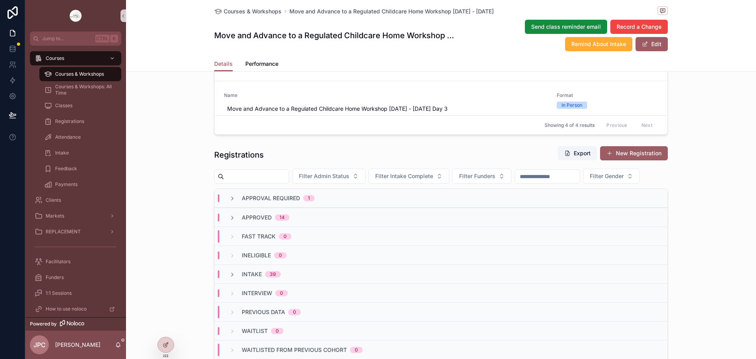
scroll to position [591, 0]
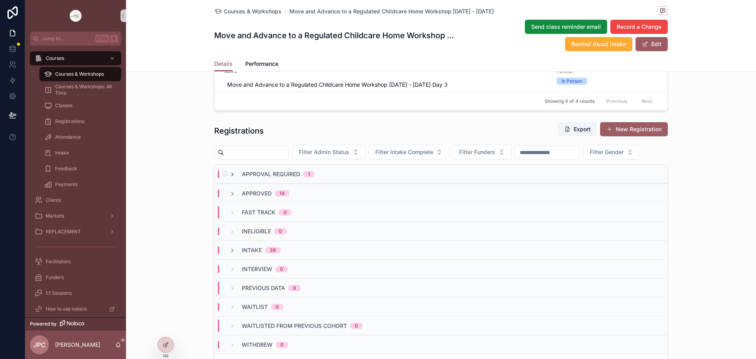
click at [231, 178] on icon "scrollable content" at bounding box center [232, 174] width 6 height 6
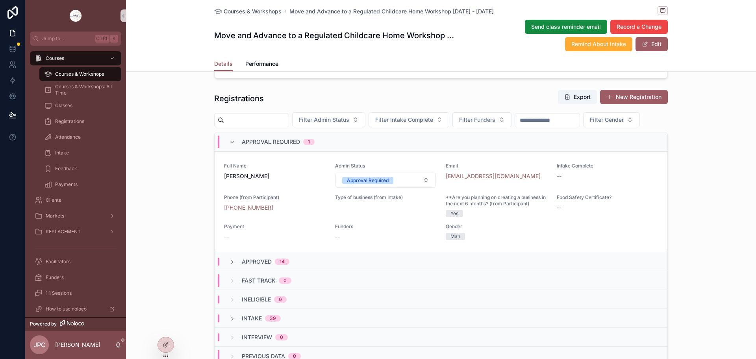
scroll to position [670, 0]
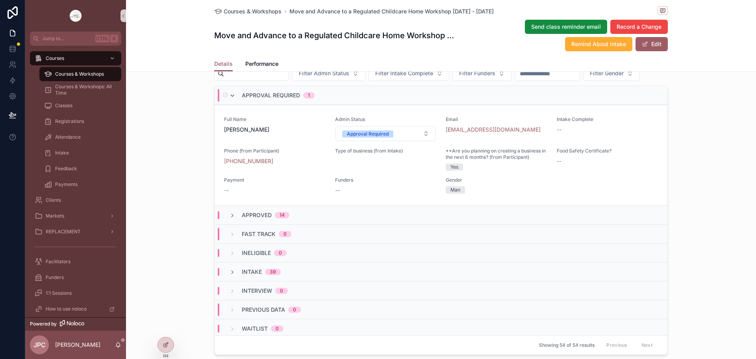
click at [229, 99] on icon "scrollable content" at bounding box center [232, 96] width 6 height 6
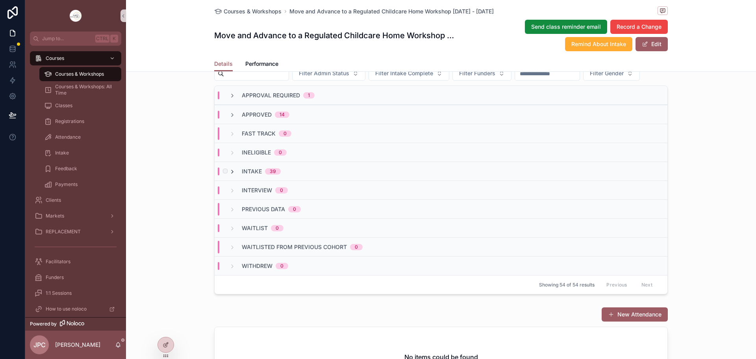
click at [230, 175] on icon "scrollable content" at bounding box center [232, 172] width 6 height 6
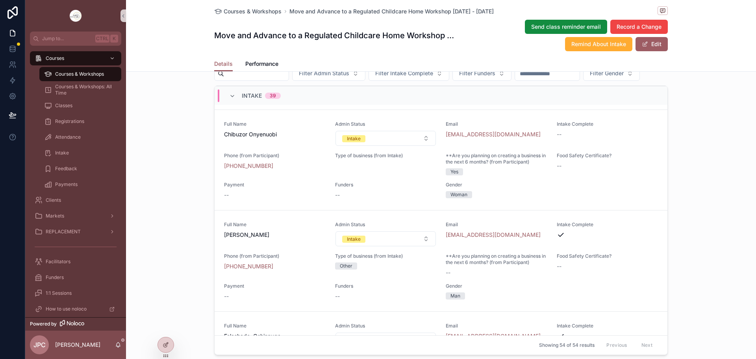
scroll to position [709, 0]
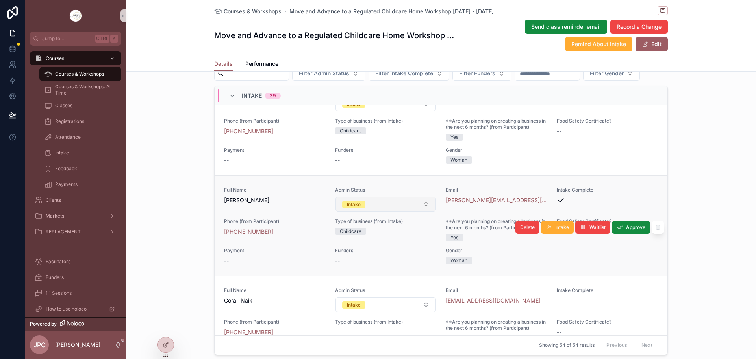
click at [423, 212] on button "Intake" at bounding box center [386, 204] width 101 height 15
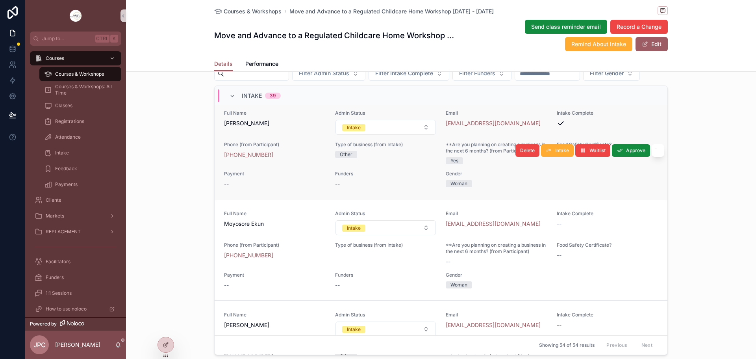
scroll to position [1913, 0]
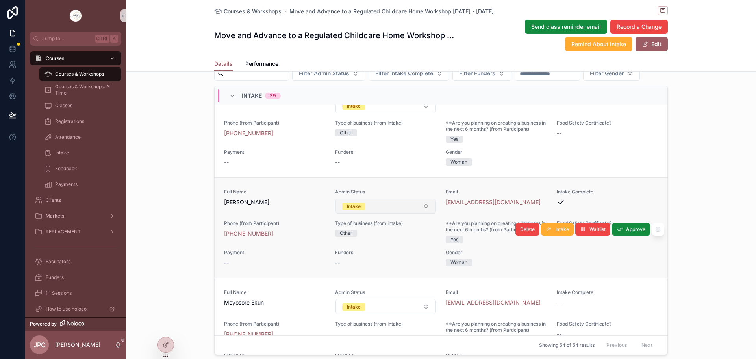
click at [421, 214] on button "Intake" at bounding box center [386, 206] width 101 height 15
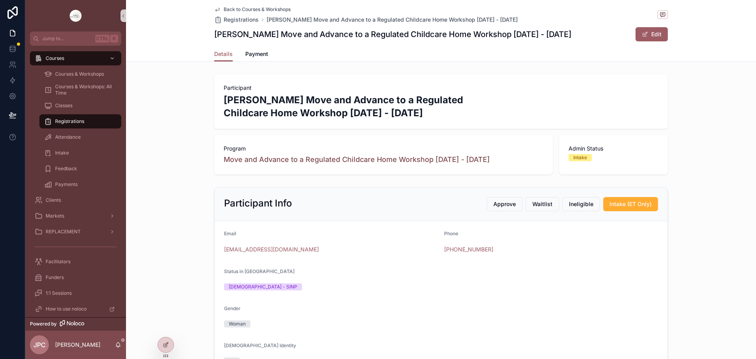
scroll to position [158, 0]
